Goal: Check status: Check status

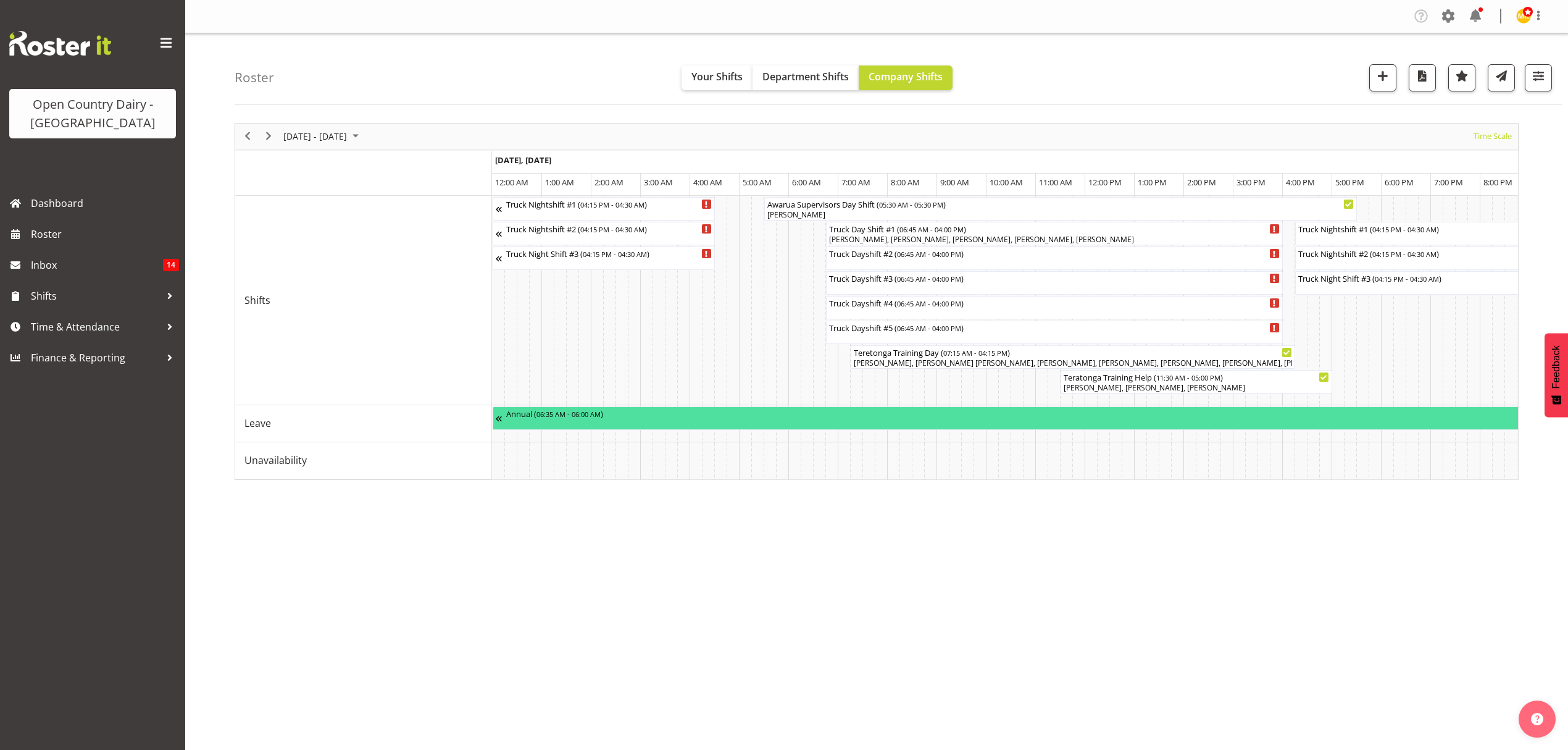
scroll to position [0, 7113]
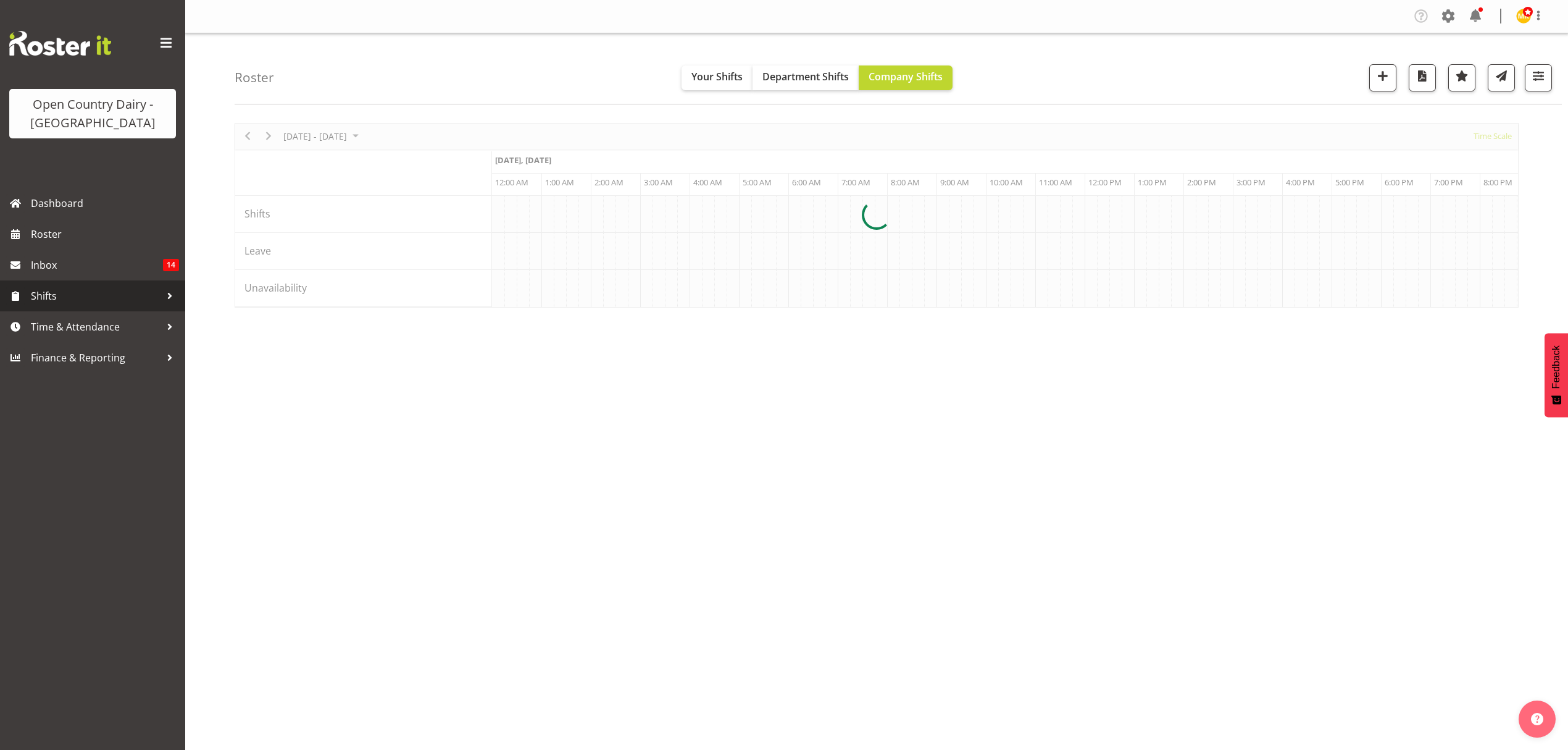
scroll to position [0, 7113]
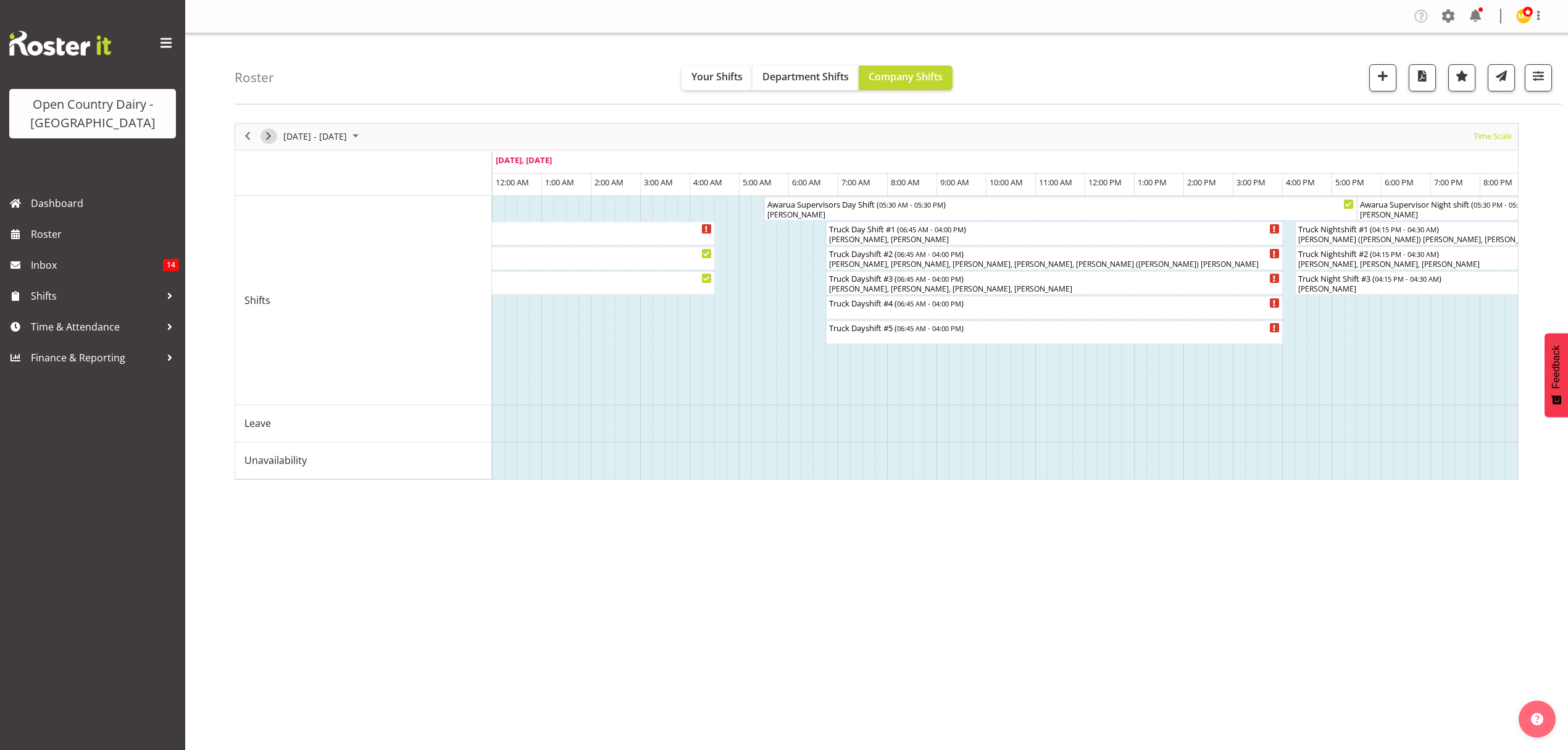
click at [275, 136] on span "Next" at bounding box center [268, 136] width 15 height 15
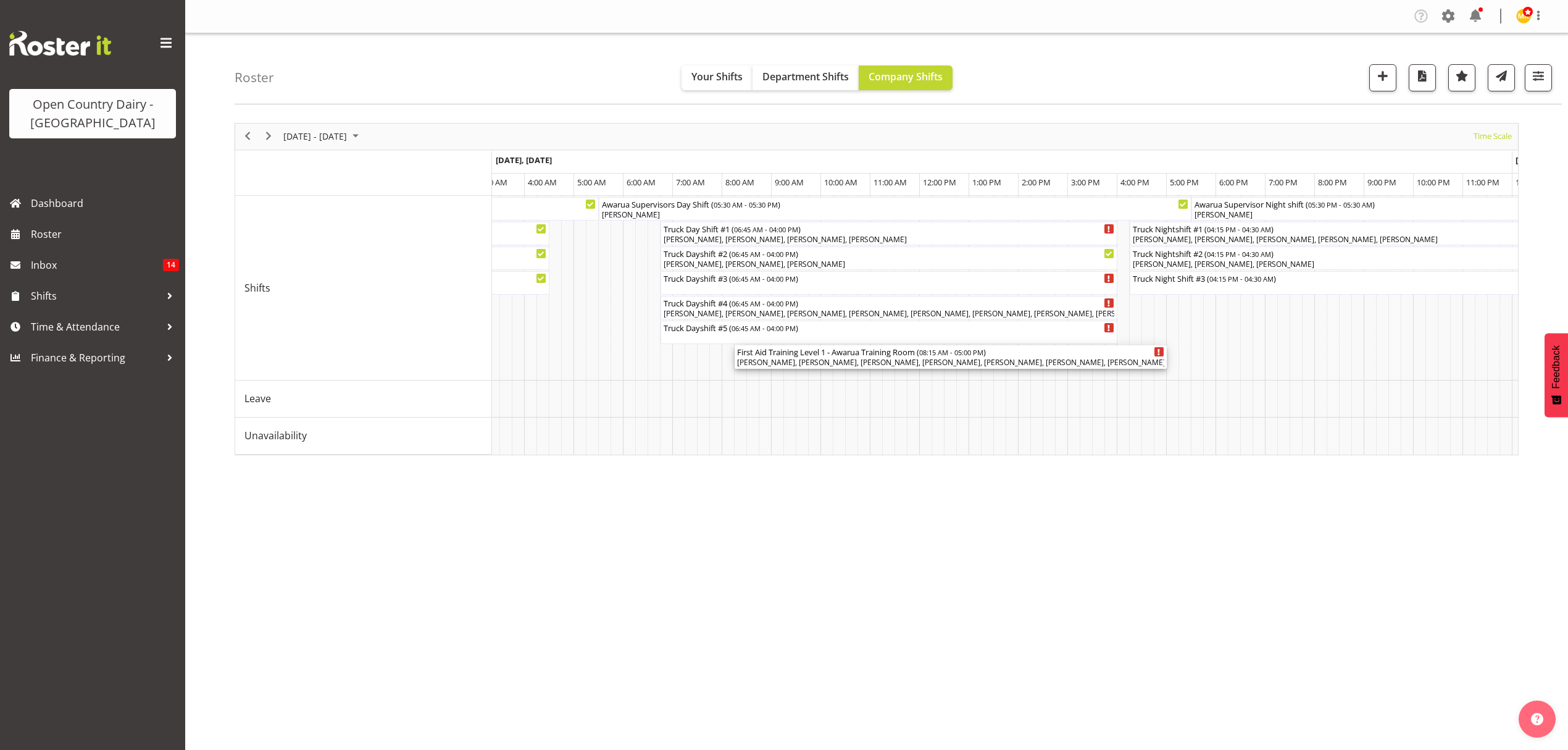
click at [1105, 366] on div "[PERSON_NAME], [PERSON_NAME], [PERSON_NAME], [PERSON_NAME], [PERSON_NAME], [PER…" at bounding box center [951, 362] width 427 height 11
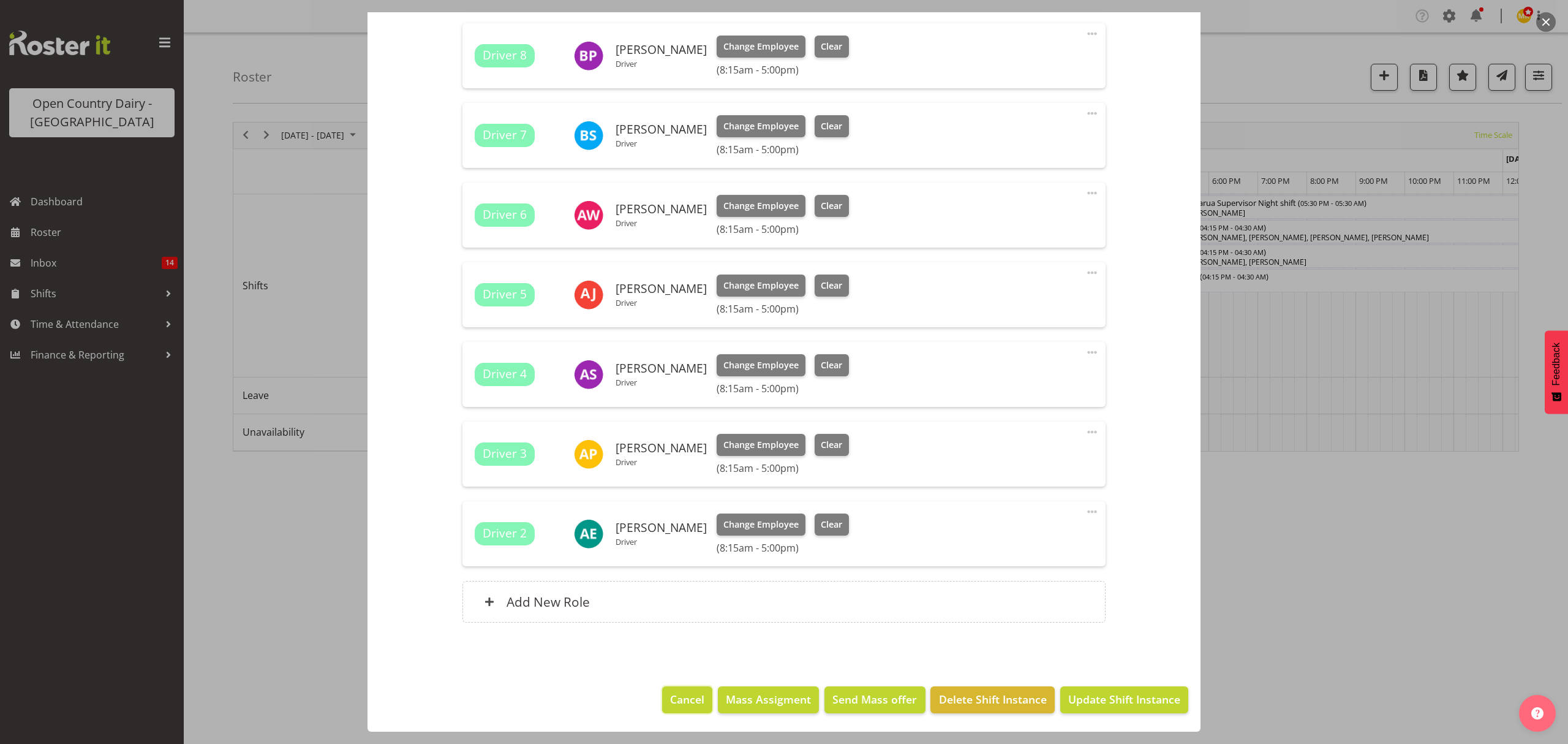
click at [684, 699] on span "Cancel" at bounding box center [687, 699] width 34 height 16
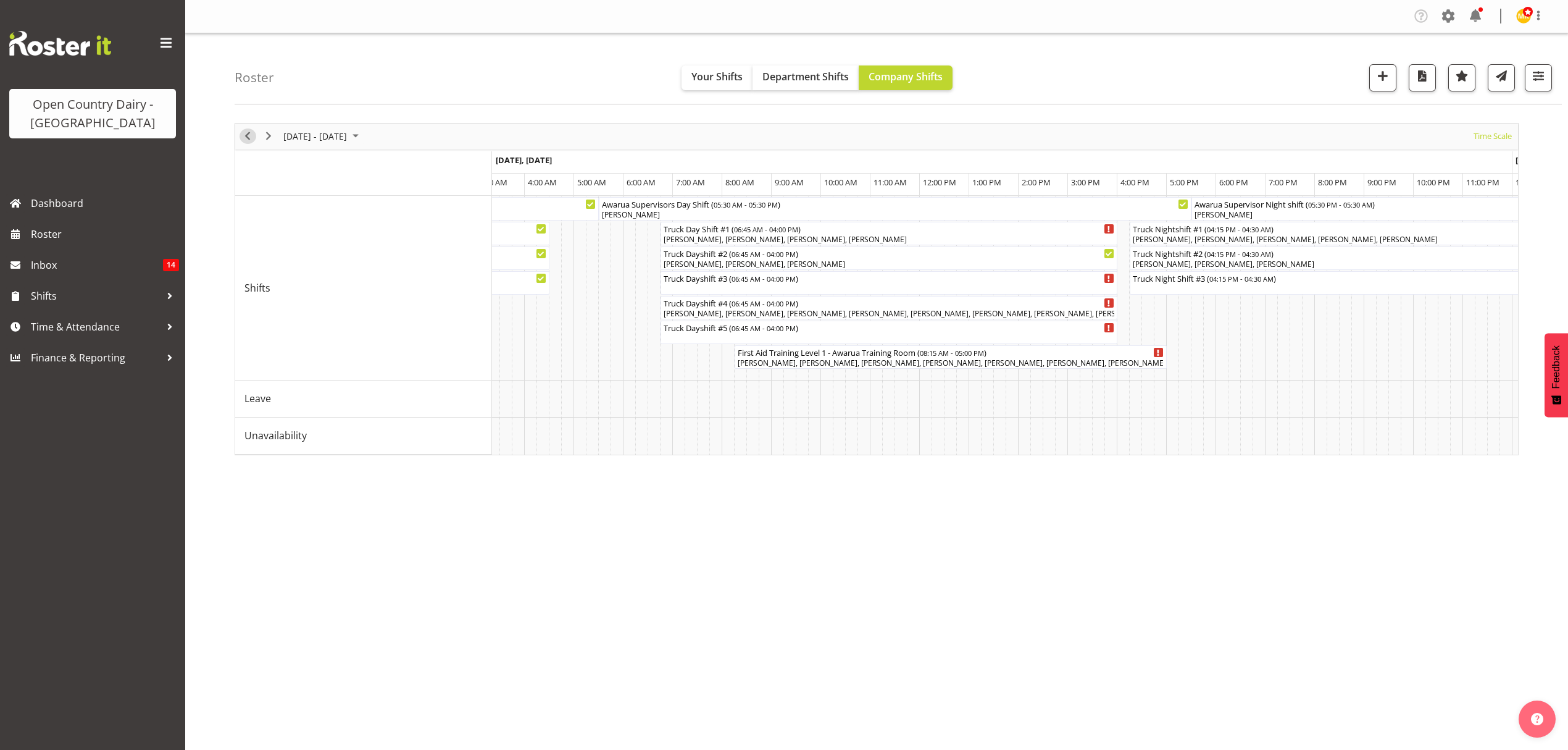
click at [252, 137] on span "Previous" at bounding box center [247, 136] width 15 height 15
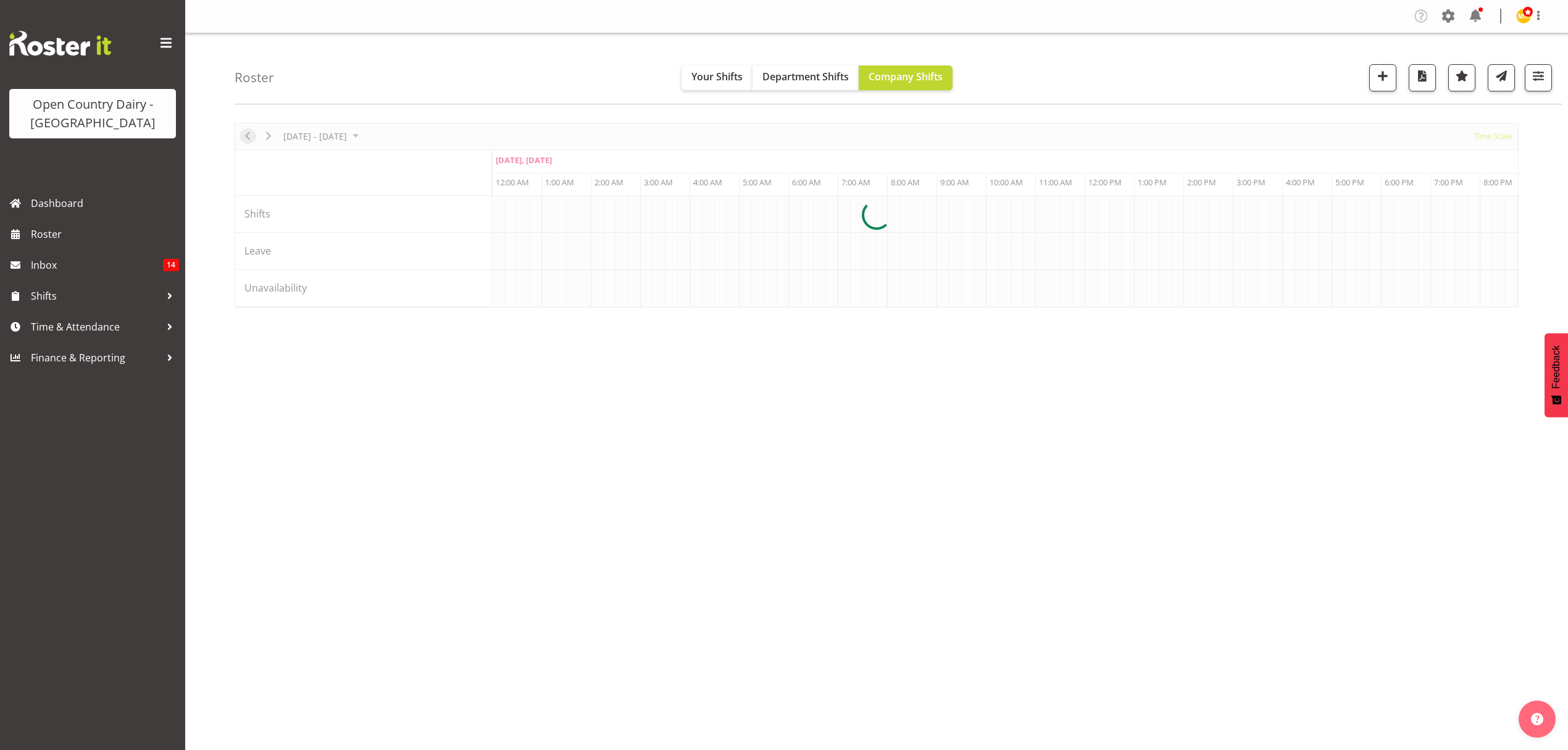
scroll to position [0, 7113]
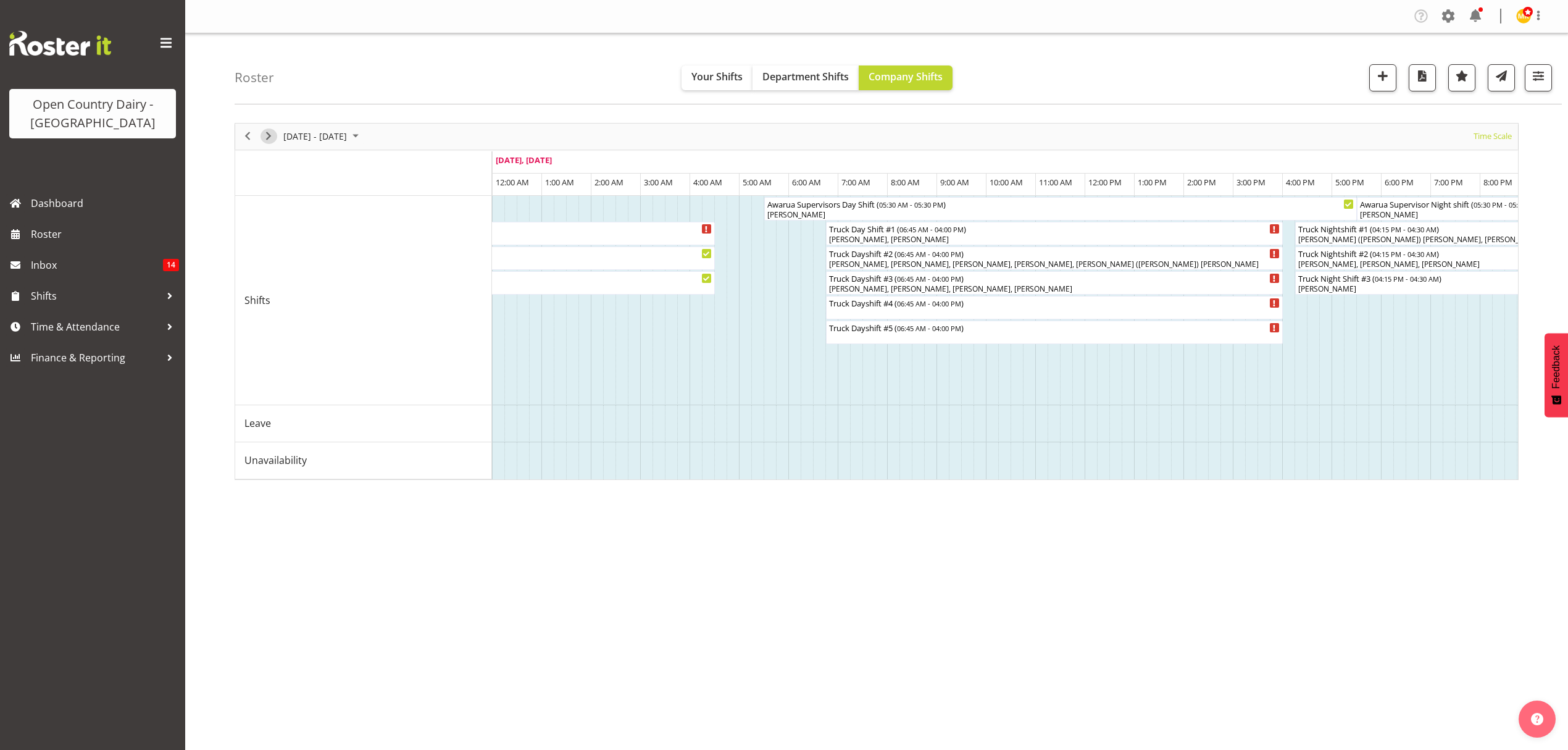
click at [276, 136] on span "Next" at bounding box center [268, 136] width 15 height 15
